Goal: Task Accomplishment & Management: Complete application form

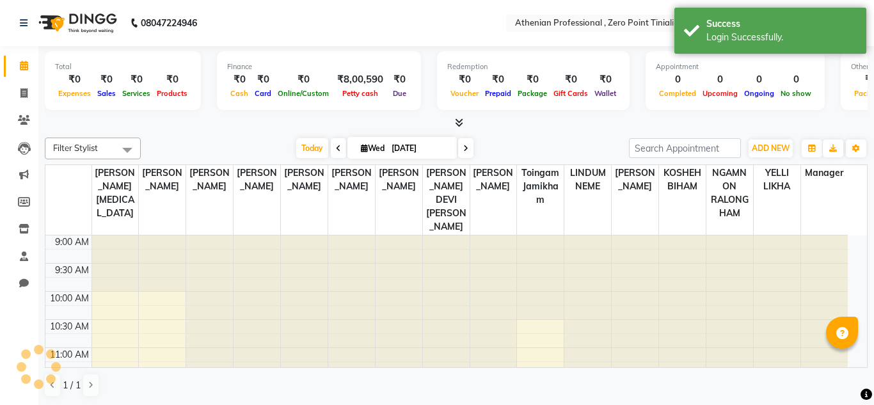
select select "en"
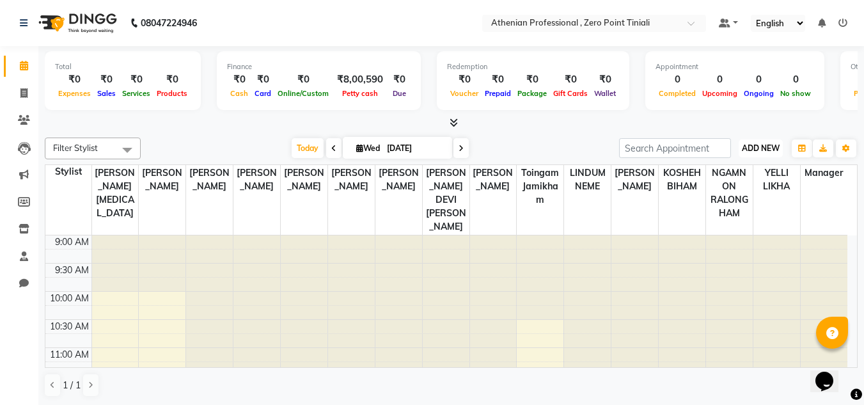
click at [759, 150] on span "ADD NEW" at bounding box center [761, 148] width 38 height 10
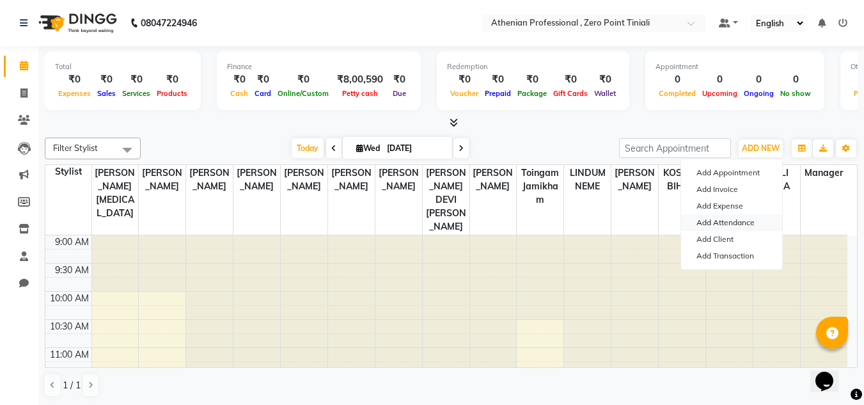
click at [715, 227] on link "Add Attendance" at bounding box center [731, 222] width 101 height 17
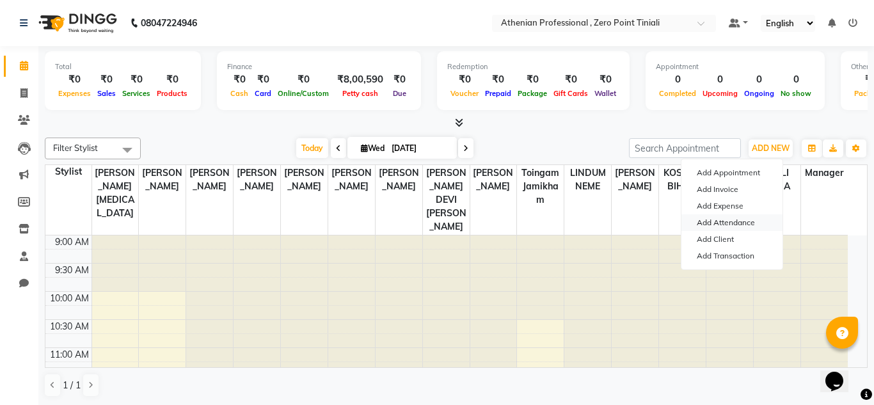
select select "W"
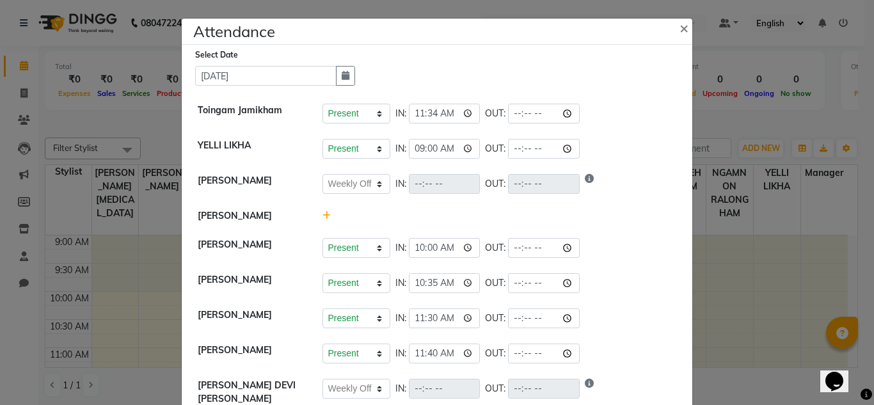
click at [322, 212] on icon at bounding box center [326, 215] width 8 height 9
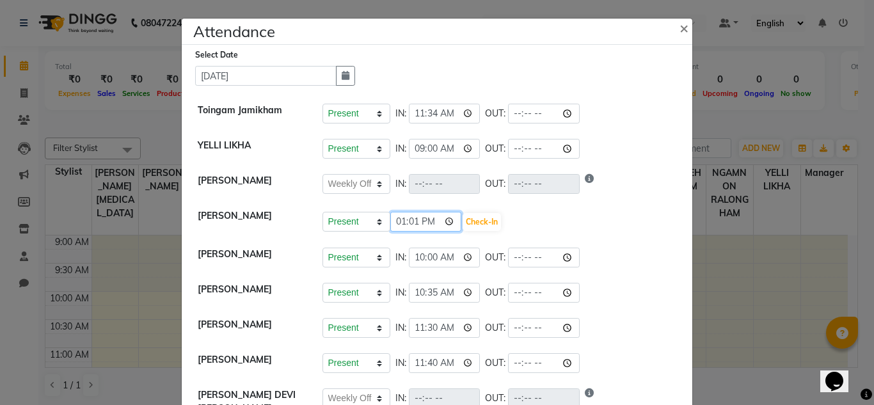
click at [394, 221] on input "13:01" at bounding box center [426, 222] width 72 height 20
type input "11:40"
click at [468, 224] on button "Check-In" at bounding box center [481, 222] width 38 height 18
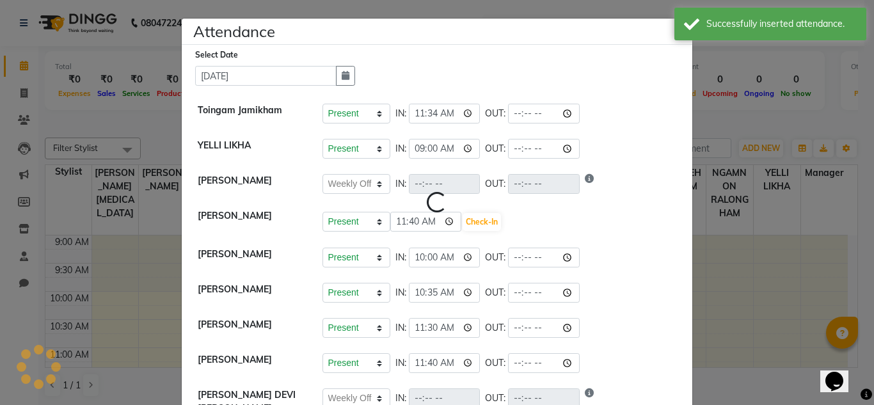
select select "W"
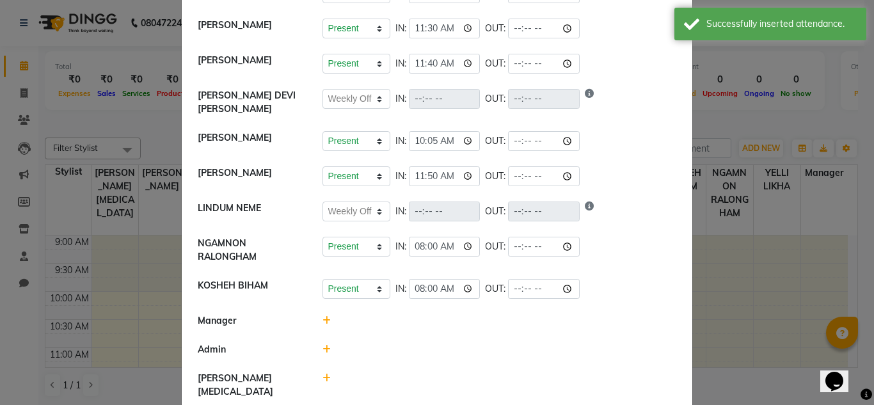
scroll to position [306, 0]
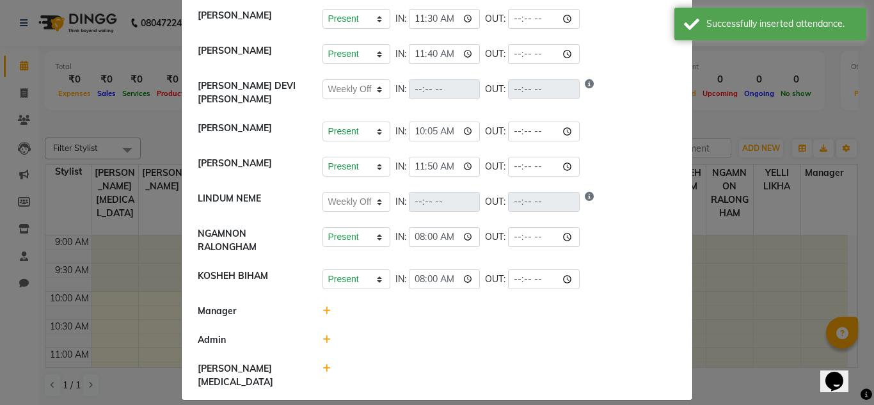
click at [322, 371] on icon at bounding box center [326, 368] width 8 height 9
click at [397, 374] on input "13:02" at bounding box center [426, 375] width 72 height 20
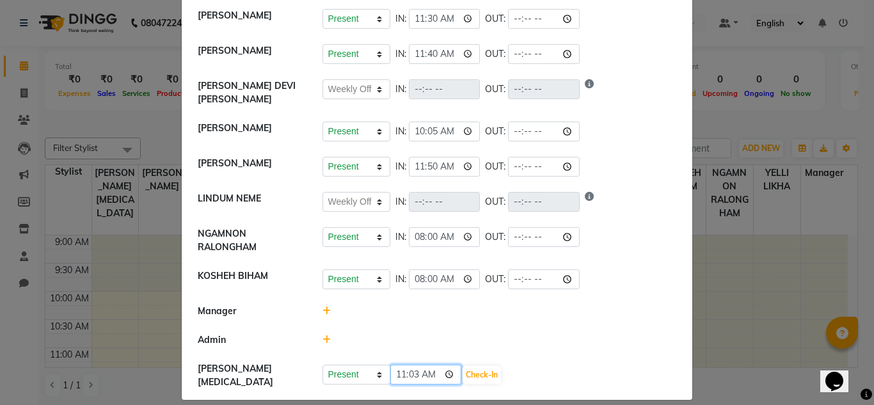
type input "11:35"
click at [466, 374] on button "Check-In" at bounding box center [481, 375] width 38 height 18
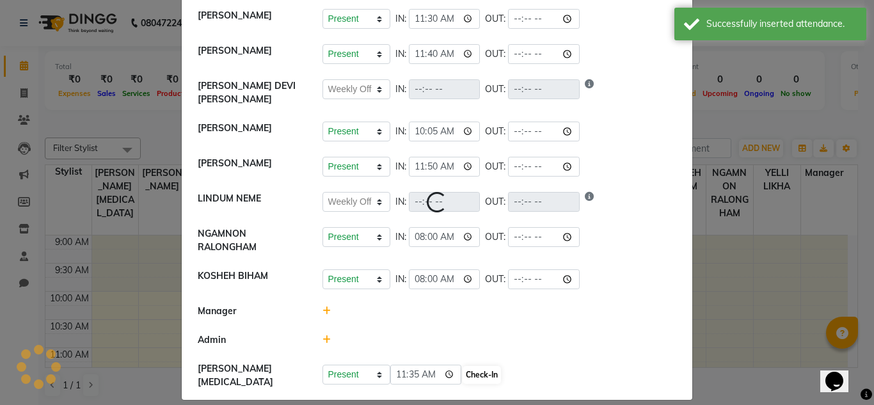
select select "W"
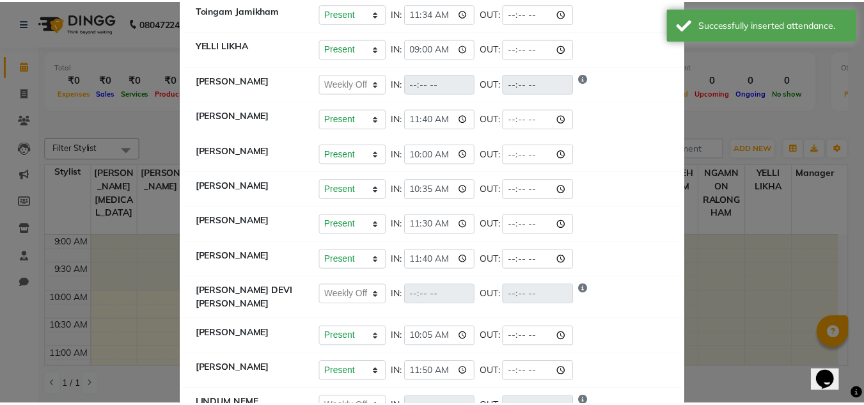
scroll to position [0, 0]
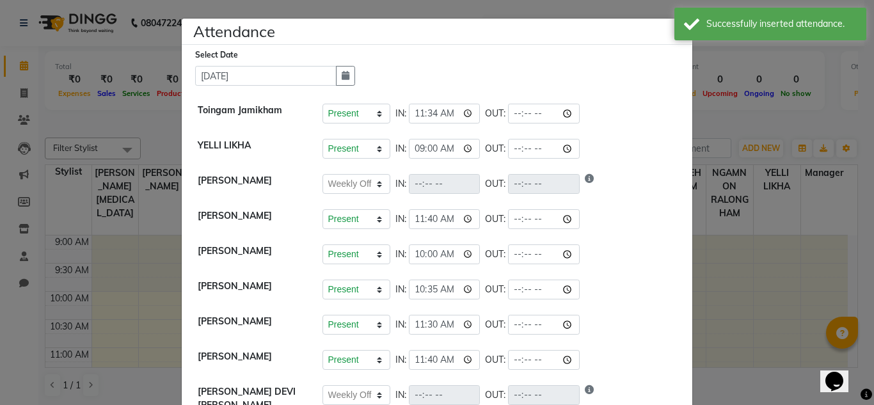
click at [739, 269] on ngb-modal-window "Attendance × Select Date [DATE] Toingam Jamikham Present Absent Late Half Day W…" at bounding box center [437, 202] width 874 height 405
